Goal: Information Seeking & Learning: Find specific fact

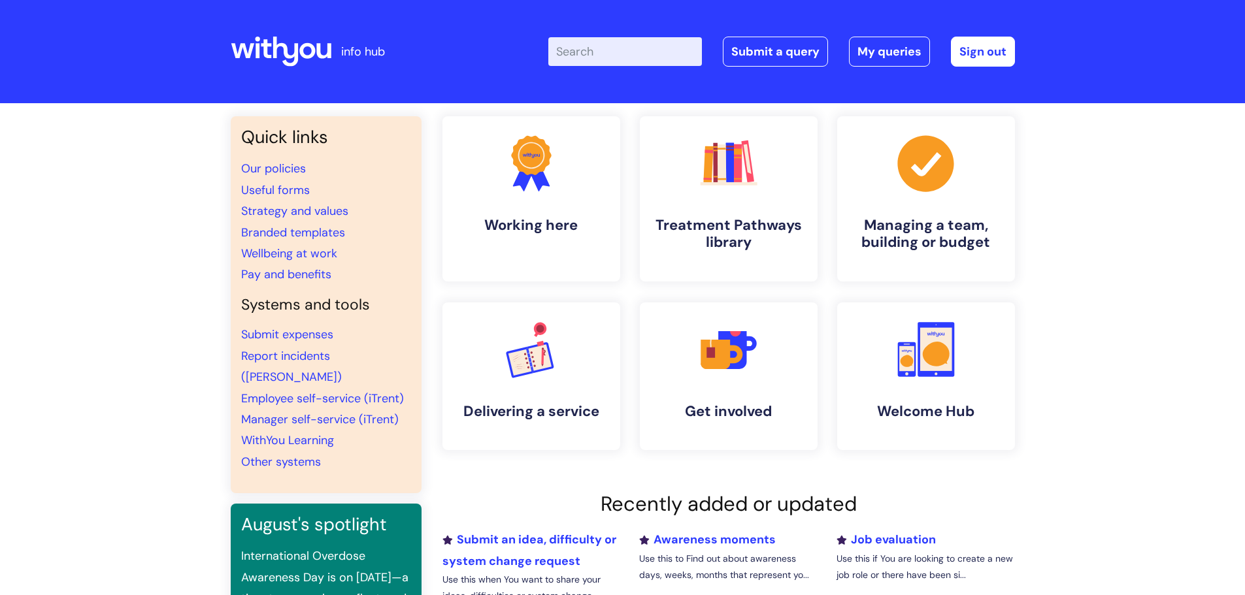
click at [603, 55] on input "Enter your search term here..." at bounding box center [625, 51] width 154 height 29
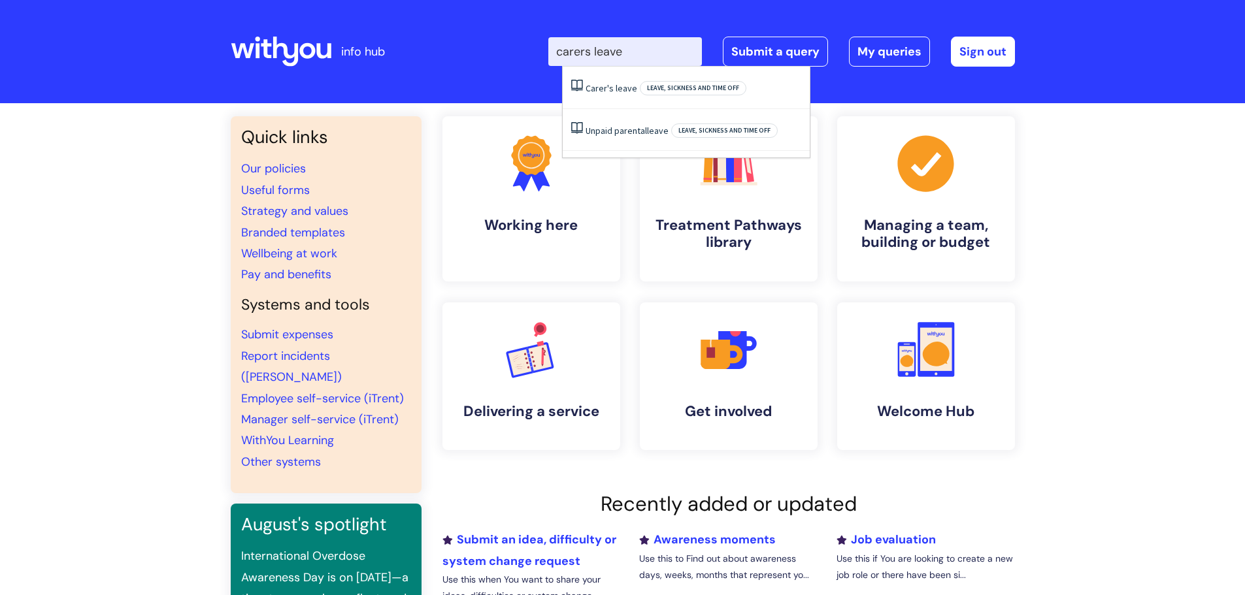
type input "carers leave"
click button "Search" at bounding box center [0, 0] width 0 height 0
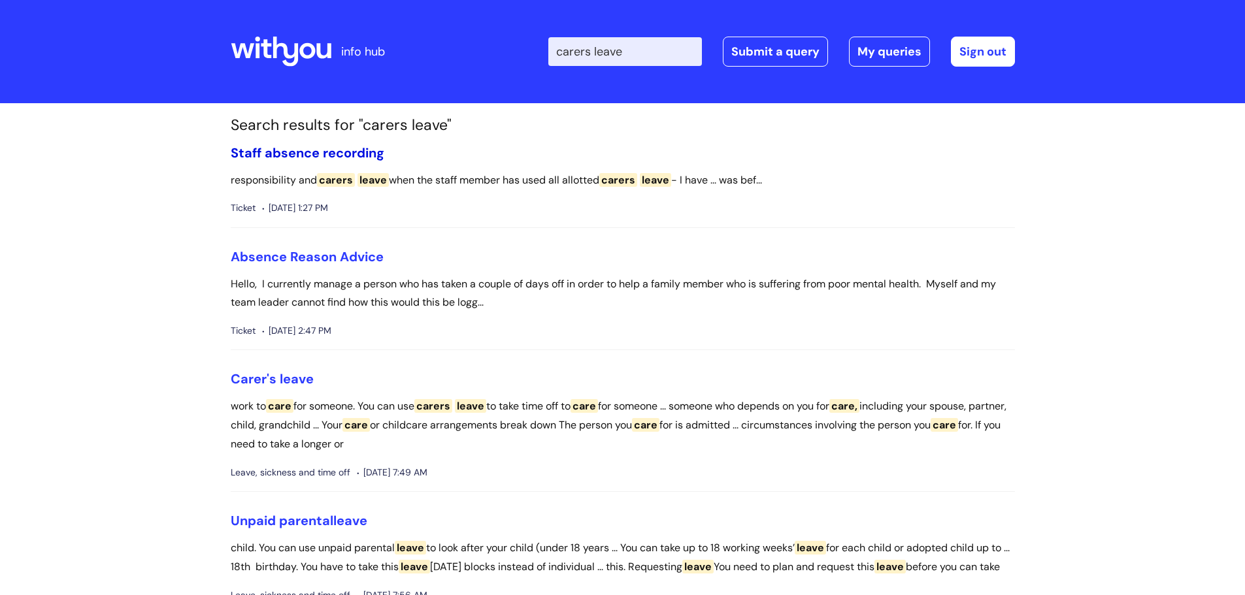
click at [358, 149] on link "Staff absence recording" at bounding box center [308, 152] width 154 height 17
click at [294, 382] on span "leave" at bounding box center [297, 379] width 34 height 17
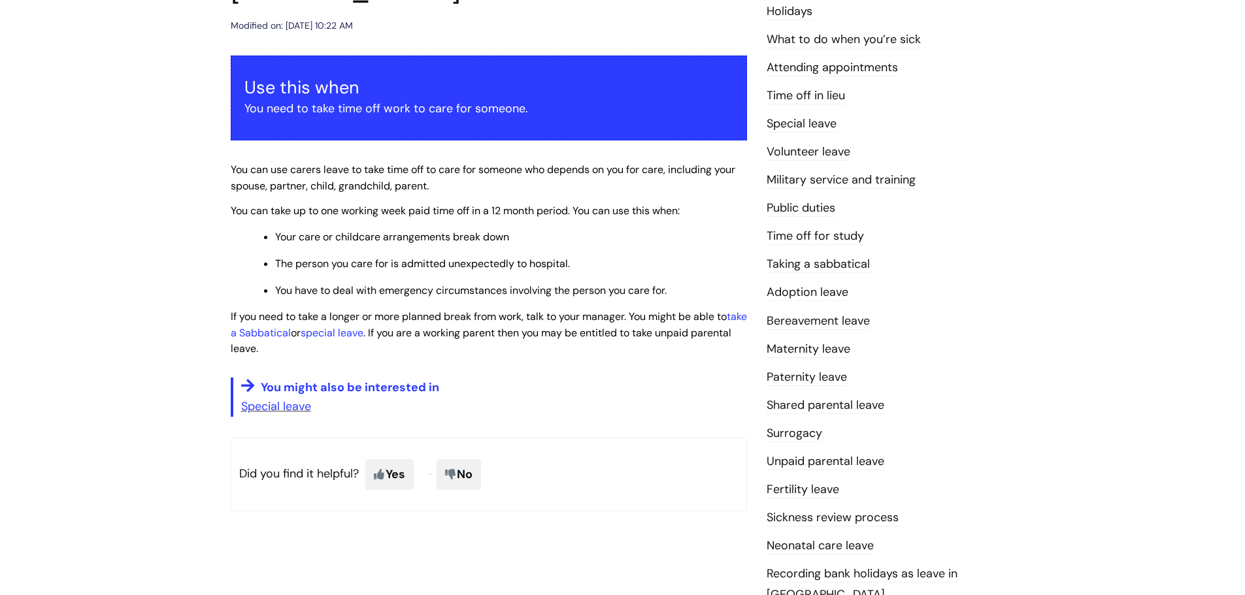
scroll to position [196, 0]
